Goal: Information Seeking & Learning: Learn about a topic

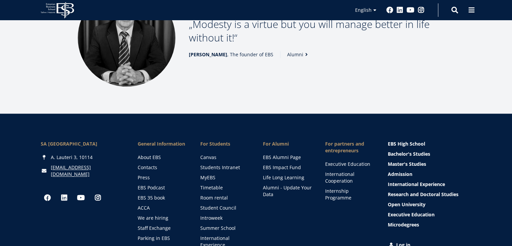
scroll to position [969, 0]
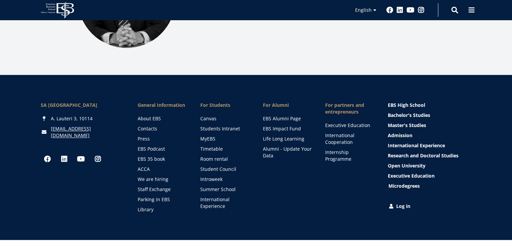
click at [403, 183] on link "Microdegrees" at bounding box center [431, 186] width 84 height 7
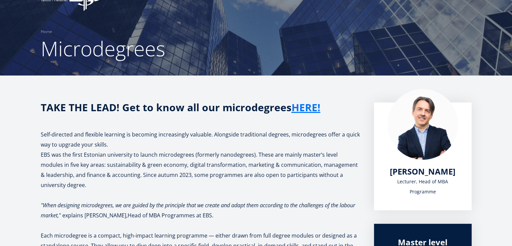
scroll to position [8, 0]
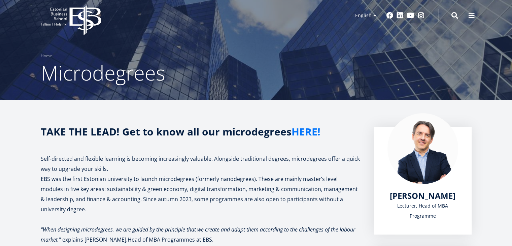
click at [300, 132] on link "HERE!" at bounding box center [306, 132] width 29 height 10
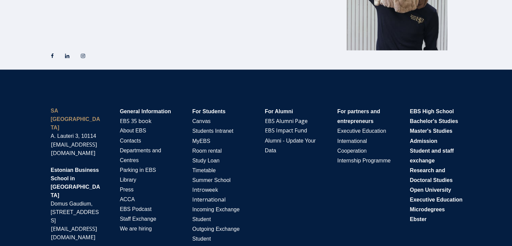
scroll to position [1177, 0]
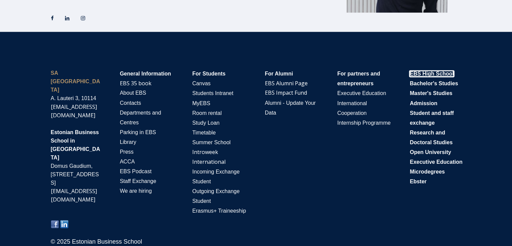
click at [432, 73] on span "EBS High School" at bounding box center [432, 74] width 44 height 6
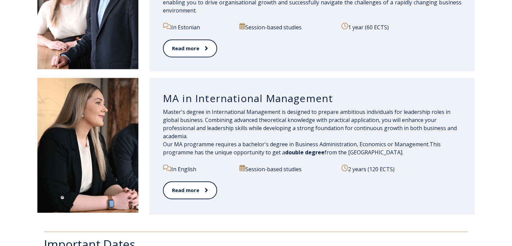
scroll to position [726, 0]
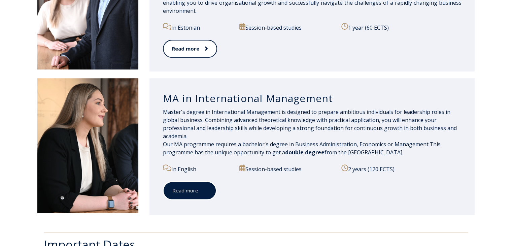
click at [198, 191] on span at bounding box center [202, 190] width 9 height 7
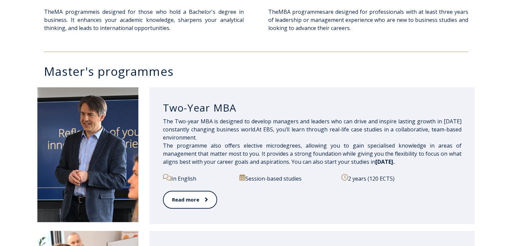
scroll to position [286, 0]
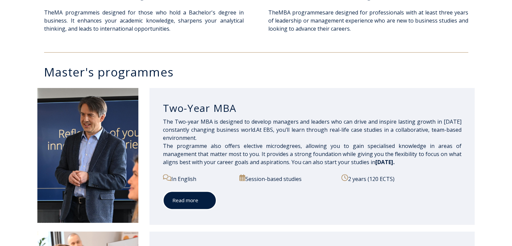
click at [191, 200] on link "Read more" at bounding box center [190, 200] width 54 height 19
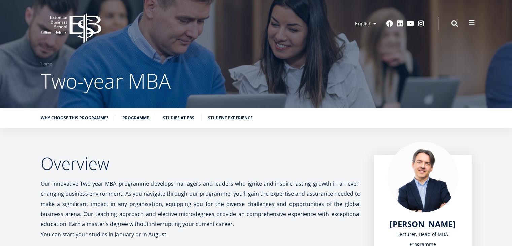
click at [472, 22] on span at bounding box center [471, 23] width 7 height 7
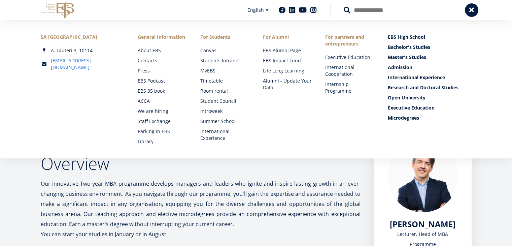
click at [62, 62] on link "[EMAIL_ADDRESS][DOMAIN_NAME]" at bounding box center [88, 63] width 74 height 13
click at [144, 83] on link "EBS Podcast" at bounding box center [162, 80] width 49 height 7
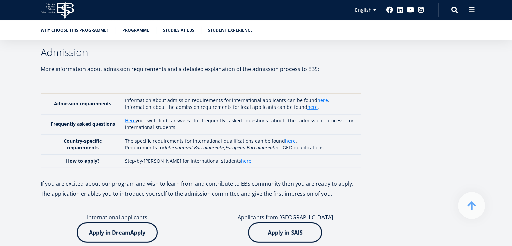
scroll to position [1880, 0]
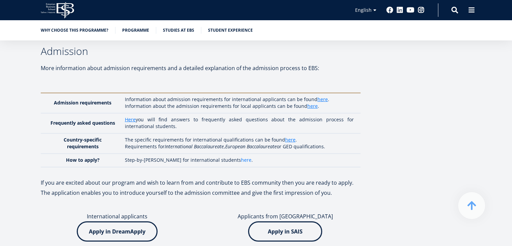
click at [241, 157] on link "here" at bounding box center [246, 160] width 10 height 7
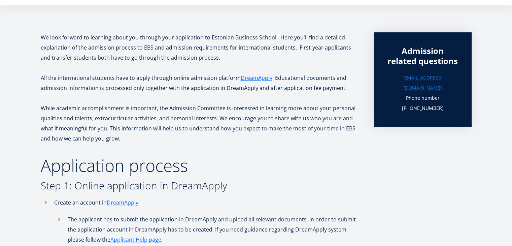
scroll to position [145, 0]
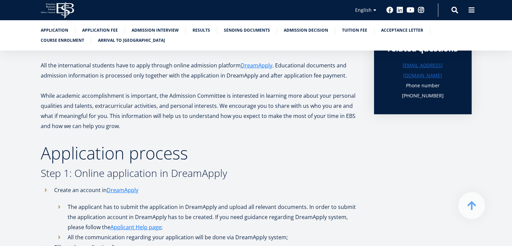
click at [237, 161] on h2 "Application process" at bounding box center [201, 152] width 320 height 17
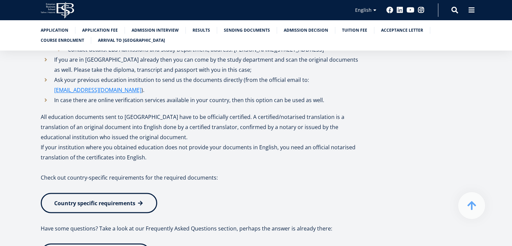
scroll to position [1101, 0]
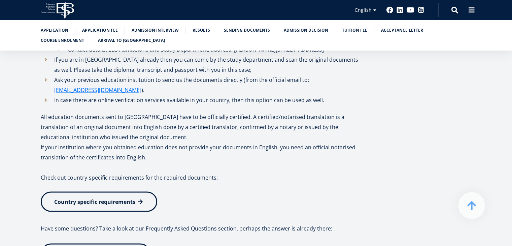
click at [97, 198] on span "Country specific requirements" at bounding box center [94, 201] width 81 height 7
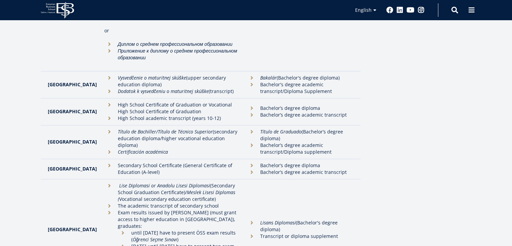
scroll to position [1646, 0]
click at [262, 162] on li "Bachelor’s degree diploma" at bounding box center [300, 165] width 107 height 7
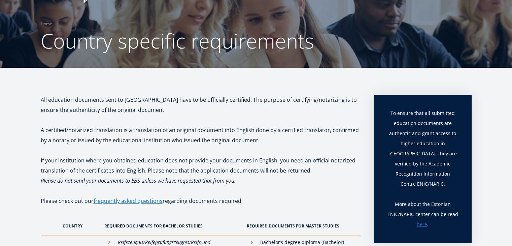
scroll to position [106, 0]
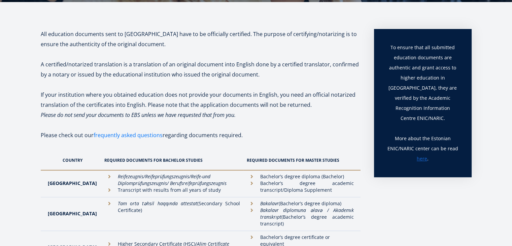
click at [117, 133] on link "frequently asked questions" at bounding box center [128, 135] width 69 height 10
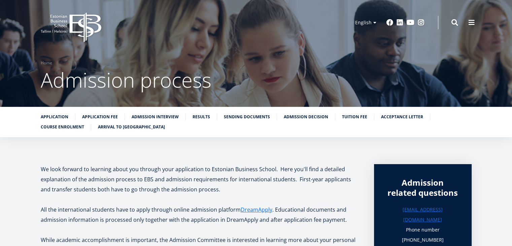
scroll to position [1, 0]
click at [470, 23] on span at bounding box center [471, 21] width 7 height 7
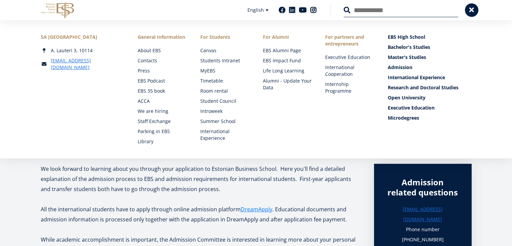
click at [410, 58] on link "Master's Studies" at bounding box center [431, 57] width 84 height 7
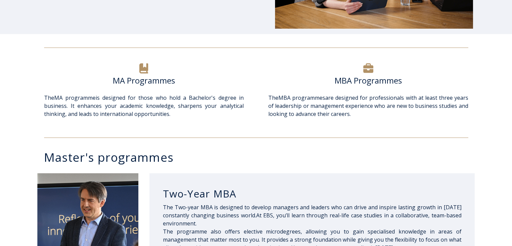
scroll to position [300, 0]
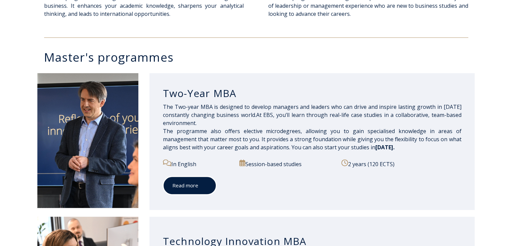
click at [186, 190] on link "Read more" at bounding box center [190, 185] width 54 height 19
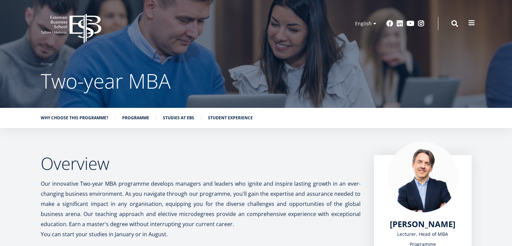
click at [471, 23] on span at bounding box center [471, 23] width 7 height 7
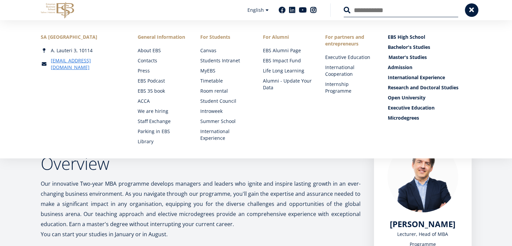
click at [404, 56] on link "Master's Studies" at bounding box center [431, 57] width 84 height 7
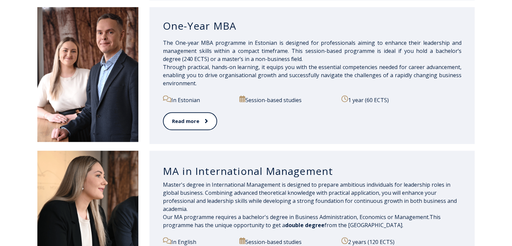
scroll to position [653, 0]
